Goal: Information Seeking & Learning: Check status

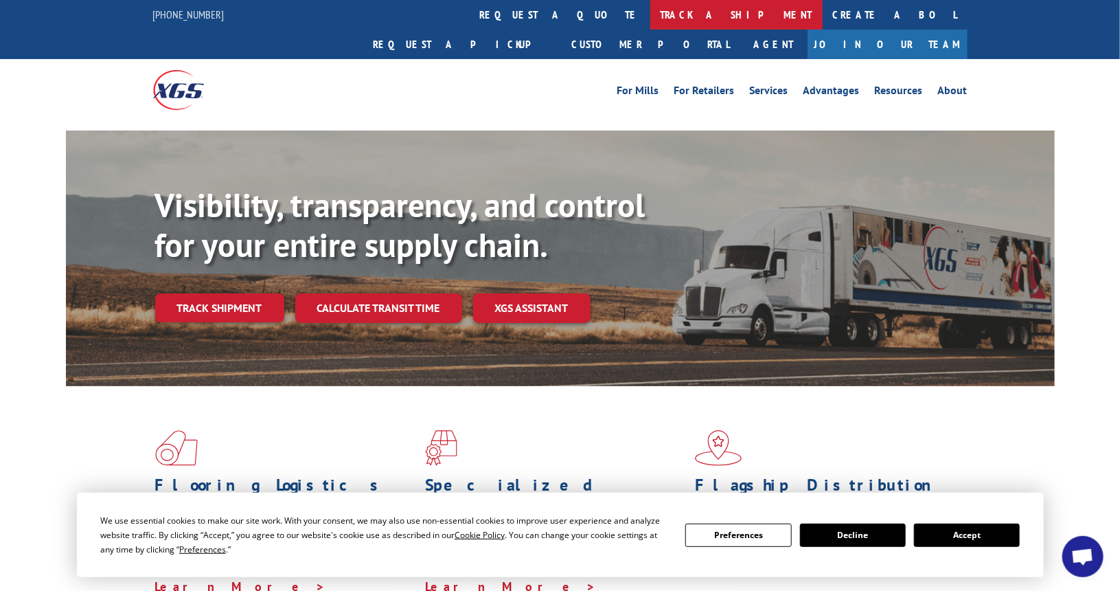
click at [650, 9] on link "track a shipment" at bounding box center [736, 15] width 172 height 30
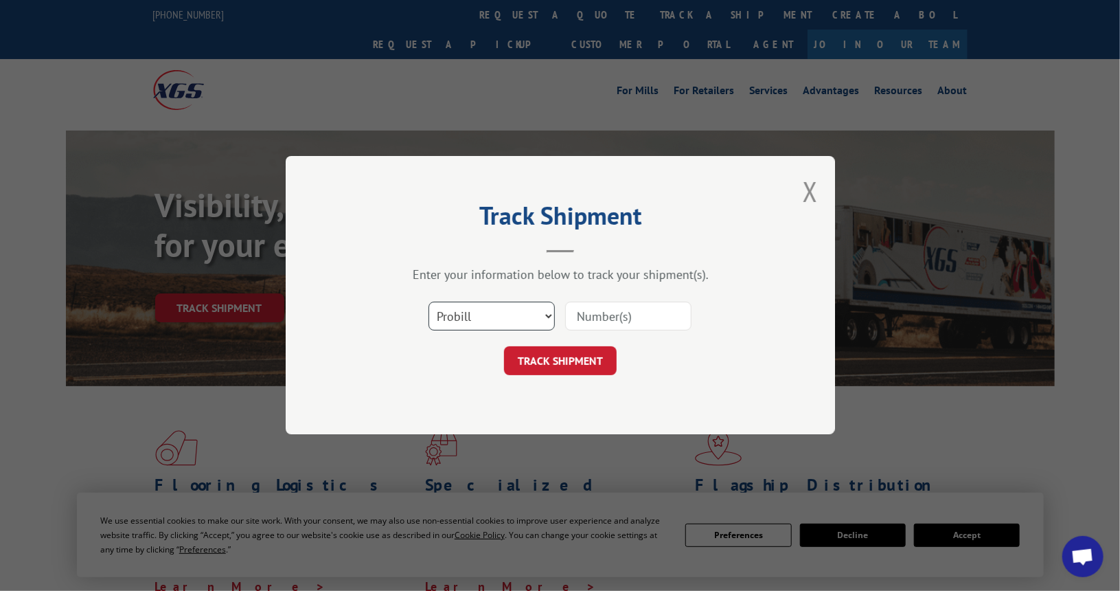
click at [543, 318] on select "Select category... Probill BOL PO" at bounding box center [492, 316] width 126 height 29
select select "bol"
click at [429, 302] on select "Select category... Probill BOL PO" at bounding box center [492, 316] width 126 height 29
click at [639, 315] on input at bounding box center [628, 316] width 126 height 29
paste input "CP-029743.A"
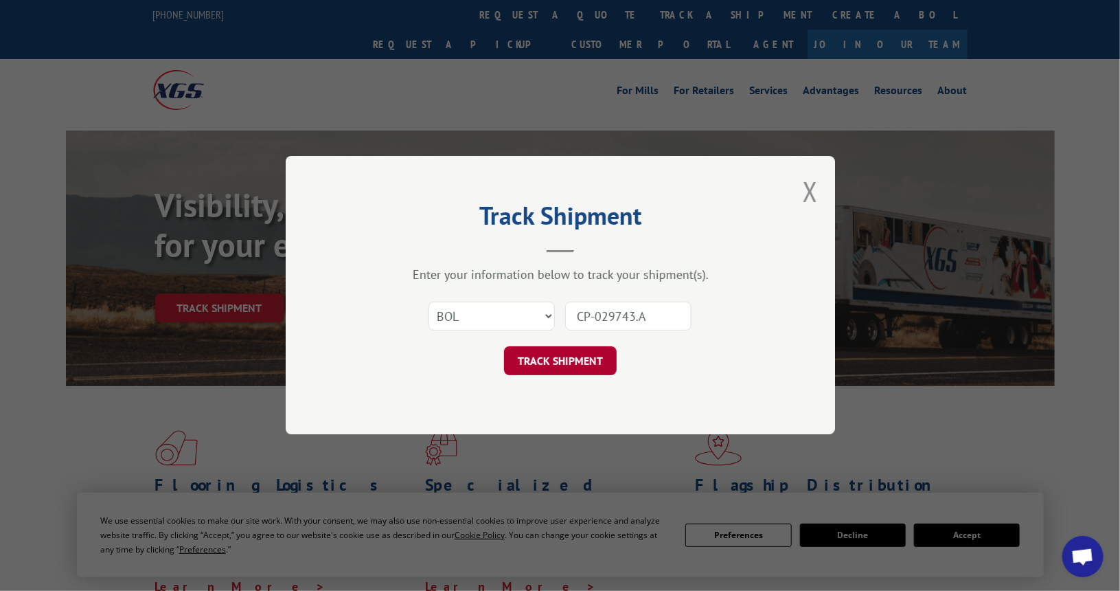
type input "CP-029743.A"
click at [574, 364] on button "TRACK SHIPMENT" at bounding box center [560, 361] width 113 height 29
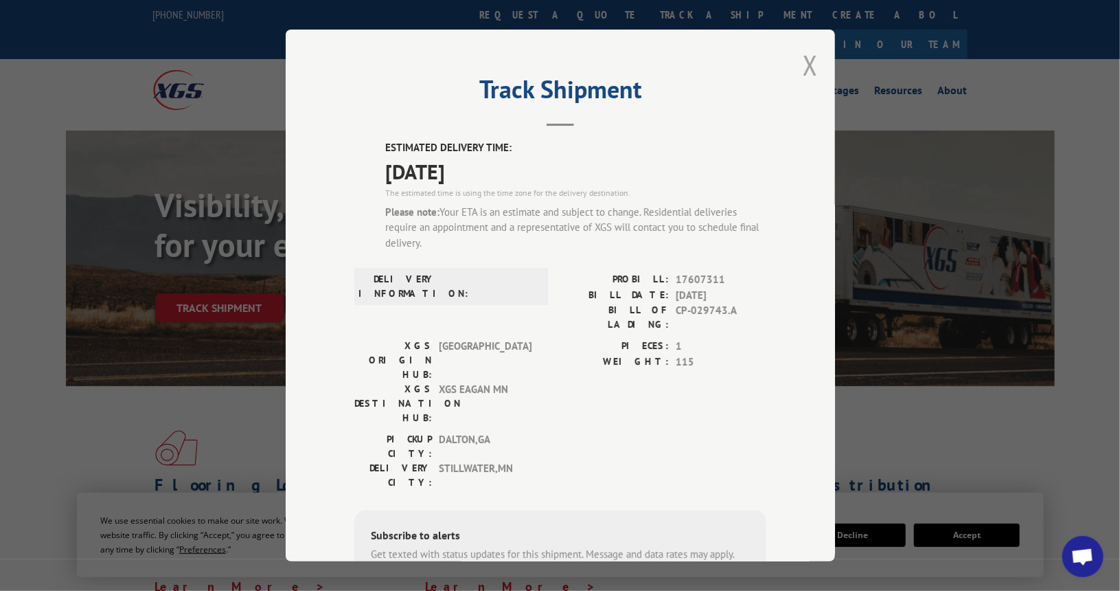
click at [810, 61] on button "Close modal" at bounding box center [810, 65] width 15 height 36
